Goal: Communication & Community: Participate in discussion

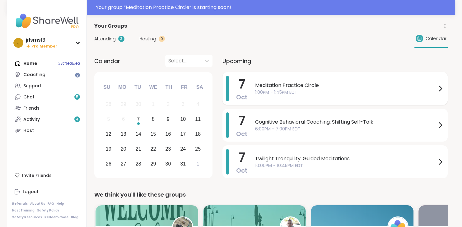
click at [437, 86] on icon at bounding box center [439, 88] width 7 height 7
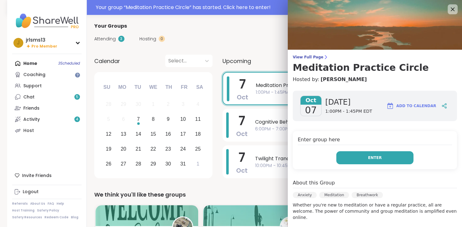
click at [369, 159] on button "Enter" at bounding box center [374, 157] width 77 height 13
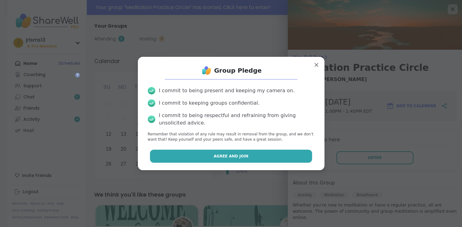
click at [230, 160] on button "Agree and Join" at bounding box center [231, 156] width 162 height 13
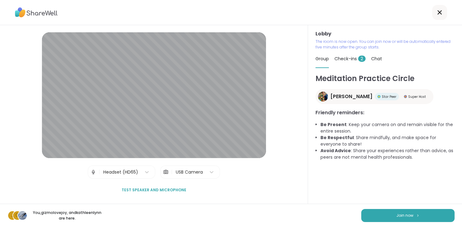
click at [169, 190] on span "Test speaker and microphone" at bounding box center [154, 190] width 65 height 6
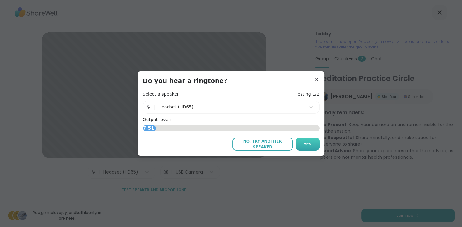
click at [305, 146] on span "Yes" at bounding box center [307, 144] width 8 height 6
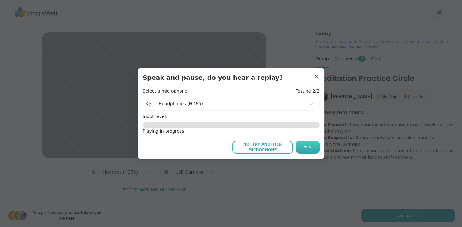
click at [310, 149] on button "Yes" at bounding box center [308, 147] width 24 height 13
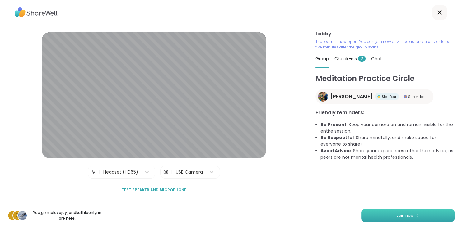
click at [406, 213] on span "Join now" at bounding box center [404, 216] width 17 height 6
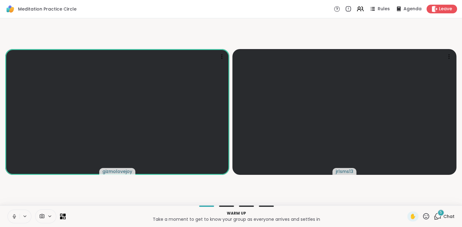
click at [15, 216] on icon at bounding box center [15, 217] width 6 height 6
click at [440, 215] on div "5" at bounding box center [440, 213] width 7 height 7
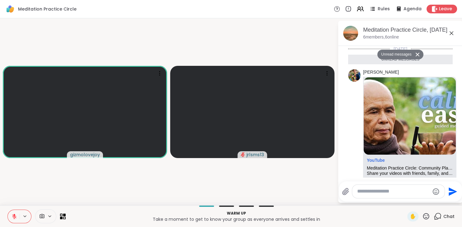
scroll to position [635, 0]
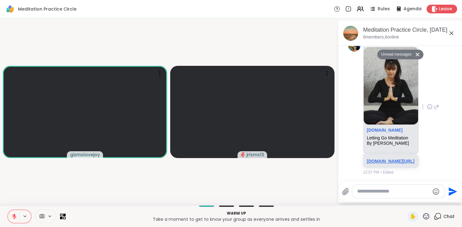
click at [386, 161] on link "[DOMAIN_NAME][URL]" at bounding box center [391, 161] width 48 height 5
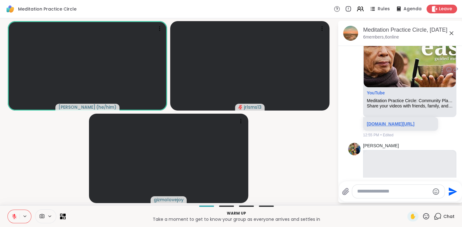
scroll to position [81, 0]
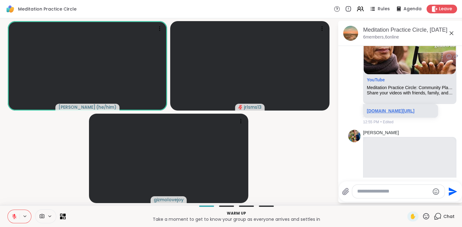
click at [379, 113] on link "[DOMAIN_NAME][URL]" at bounding box center [391, 111] width 48 height 5
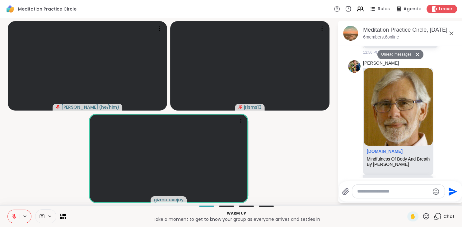
scroll to position [434, 0]
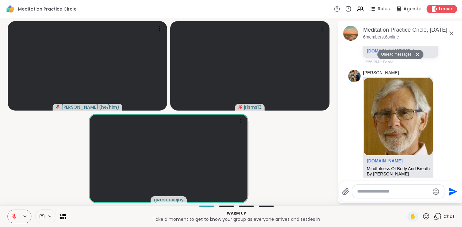
click at [397, 53] on link "[DOMAIN_NAME][URL]" at bounding box center [391, 51] width 48 height 5
click at [375, 190] on textarea "Type your message" at bounding box center [393, 191] width 72 height 7
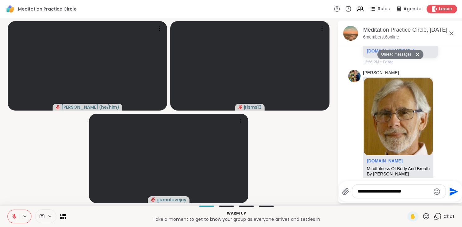
type textarea "**********"
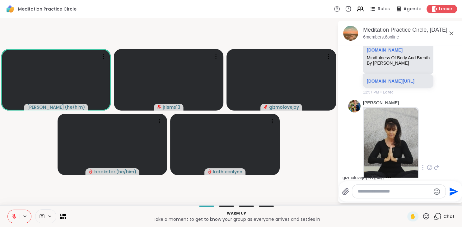
scroll to position [532, 0]
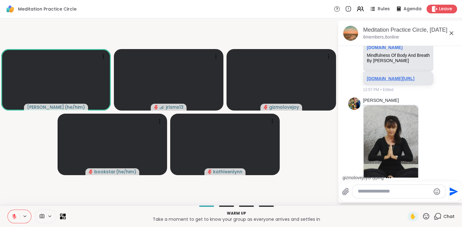
click at [388, 81] on link "[DOMAIN_NAME][URL]" at bounding box center [391, 78] width 48 height 5
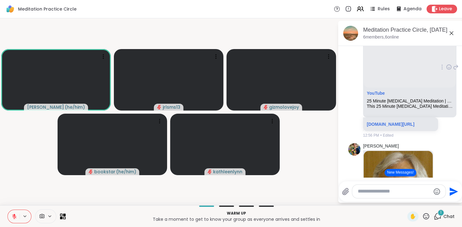
scroll to position [331, 0]
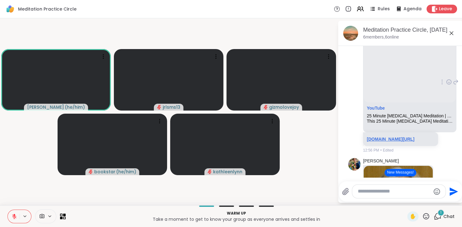
click at [382, 142] on link "[DOMAIN_NAME][URL]" at bounding box center [391, 139] width 48 height 5
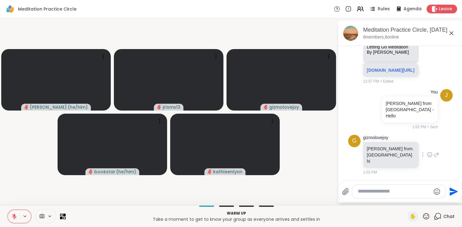
scroll to position [687, 0]
